Goal: Check status: Check status

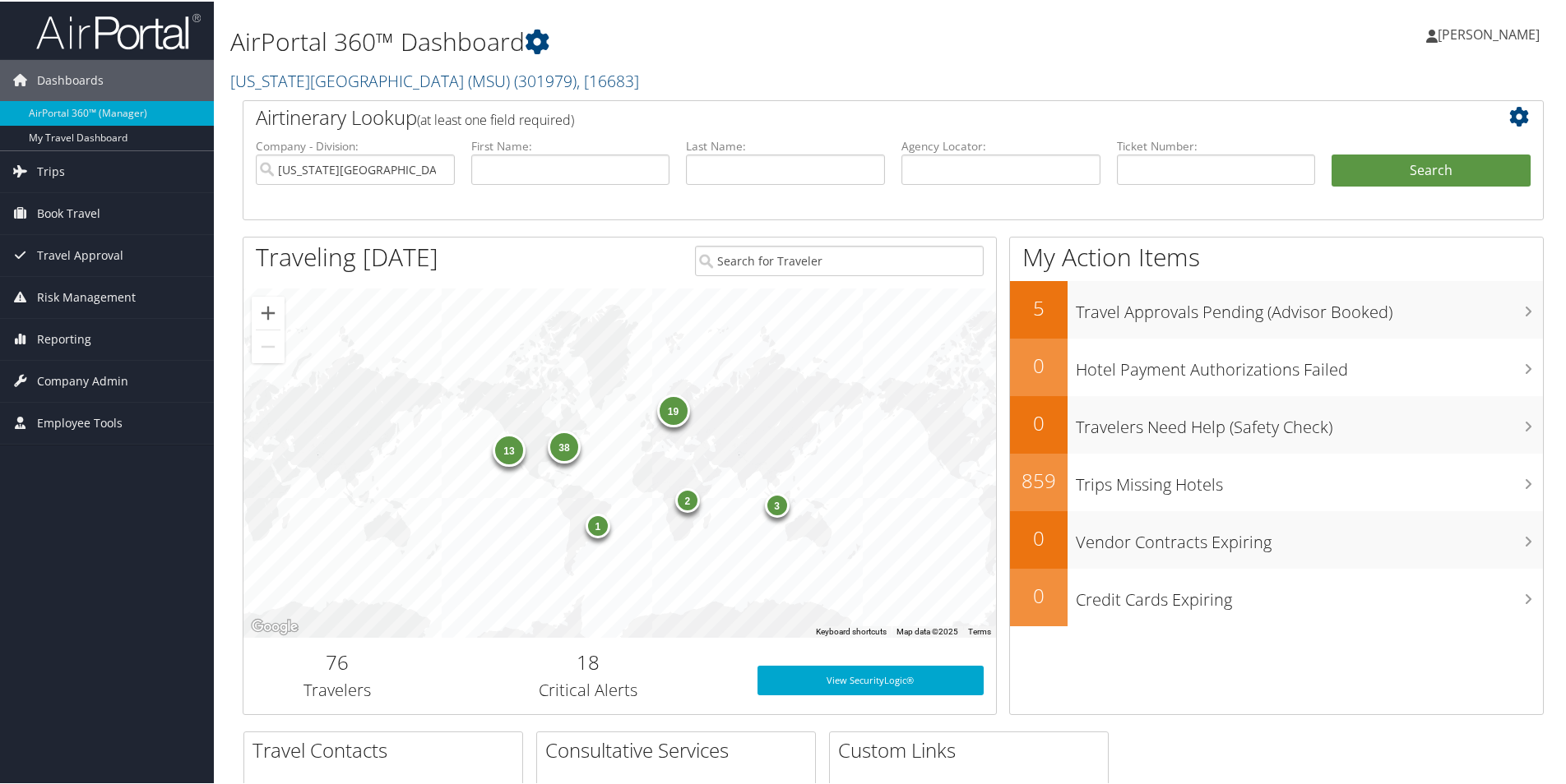
click at [1017, 71] on h2 "Michigan State University (MSU) ( 301979 ) , [ 16683 ]" at bounding box center [672, 78] width 884 height 28
click at [798, 166] on input "text" at bounding box center [785, 168] width 199 height 31
type input "[PERSON_NAME]"
click at [558, 170] on input "text" at bounding box center [571, 168] width 199 height 31
type input "o"
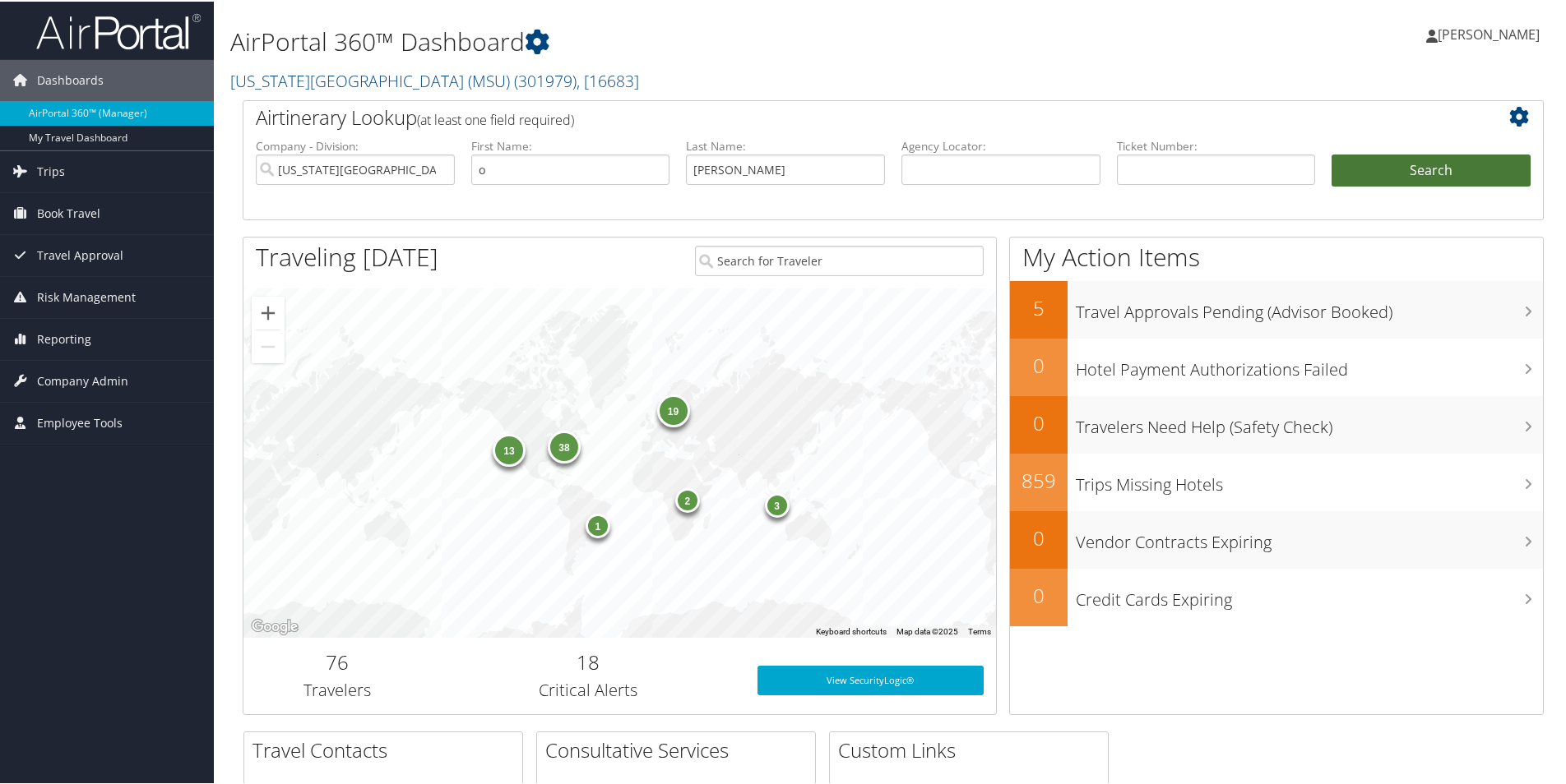
click at [1432, 163] on button "Search" at bounding box center [1432, 169] width 199 height 33
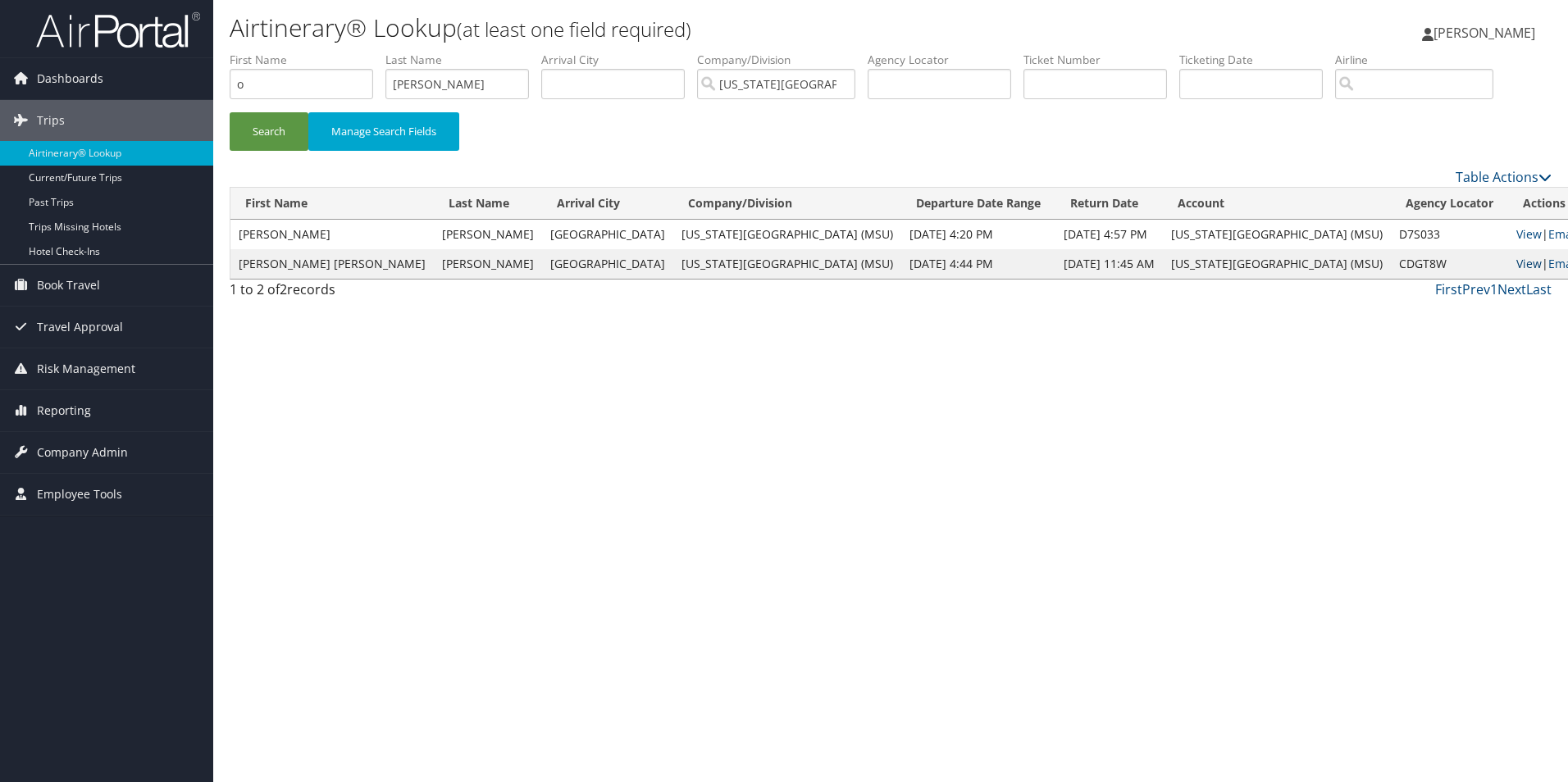
click at [1517, 269] on link "View" at bounding box center [1530, 264] width 26 height 16
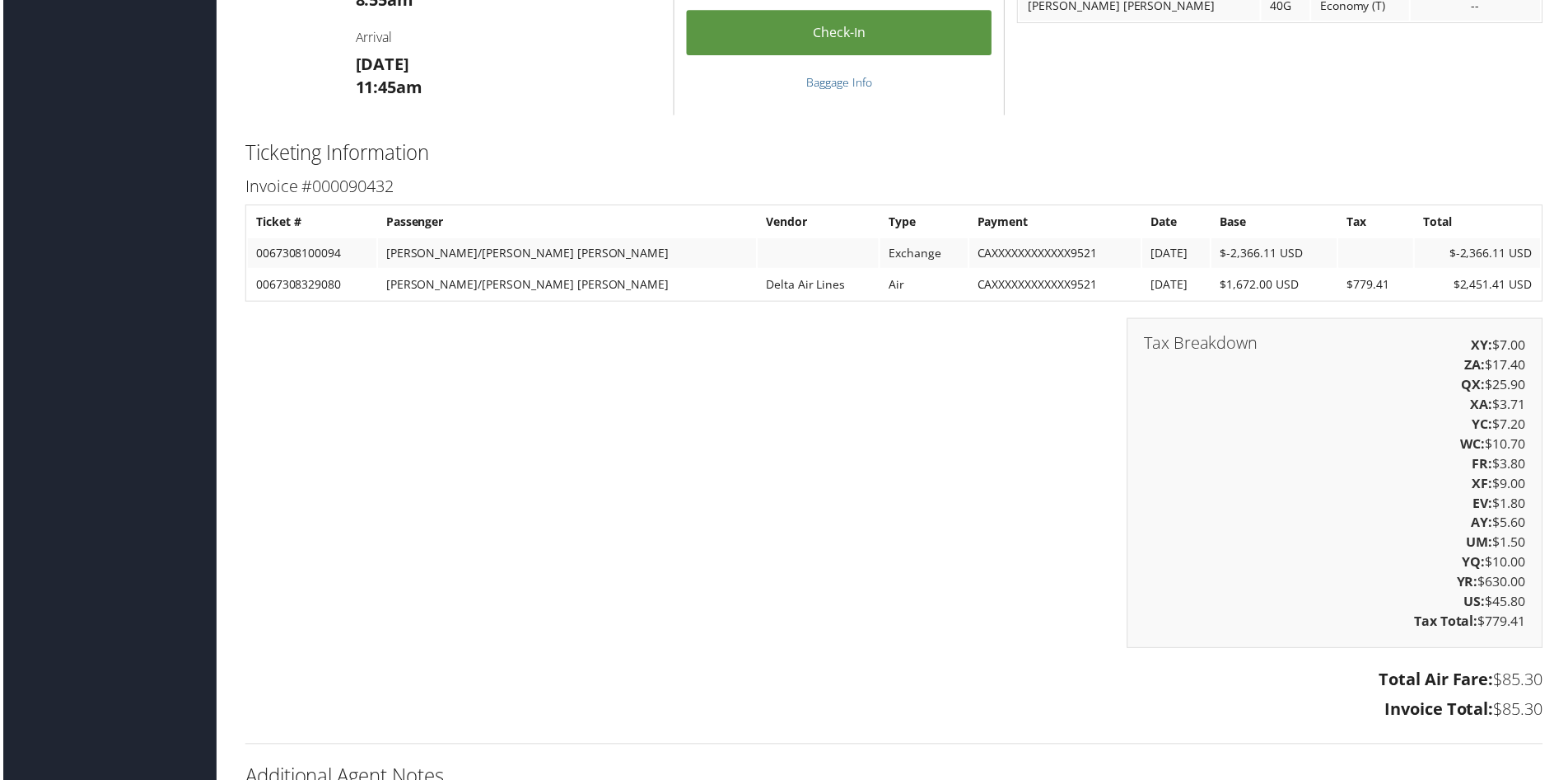
scroll to position [2225, 0]
